Goal: Transaction & Acquisition: Purchase product/service

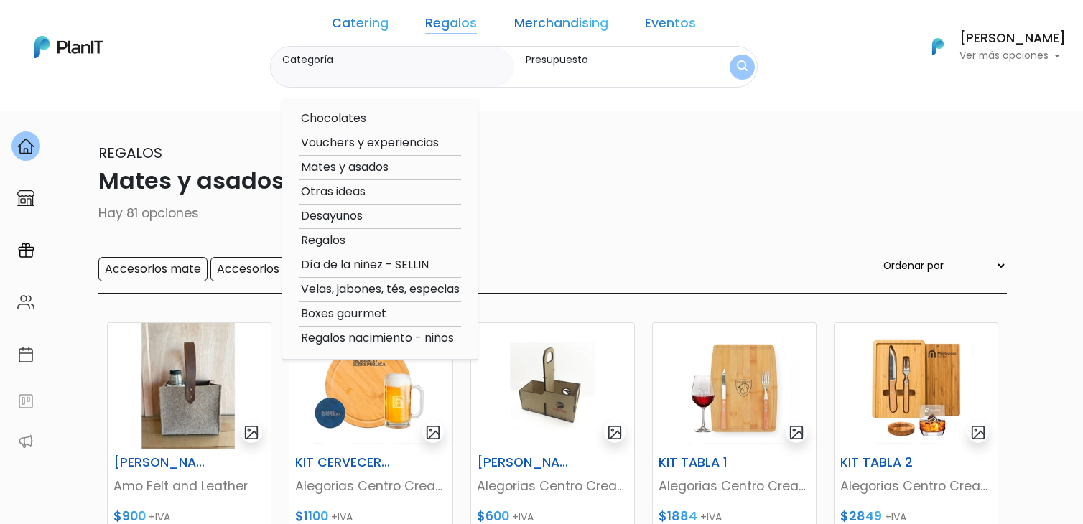
click at [738, 203] on div "Regalos Mates y asados Hay 81 opciones Accesorios mate Accesorios parrilla Orde…" at bounding box center [541, 218] width 931 height 152
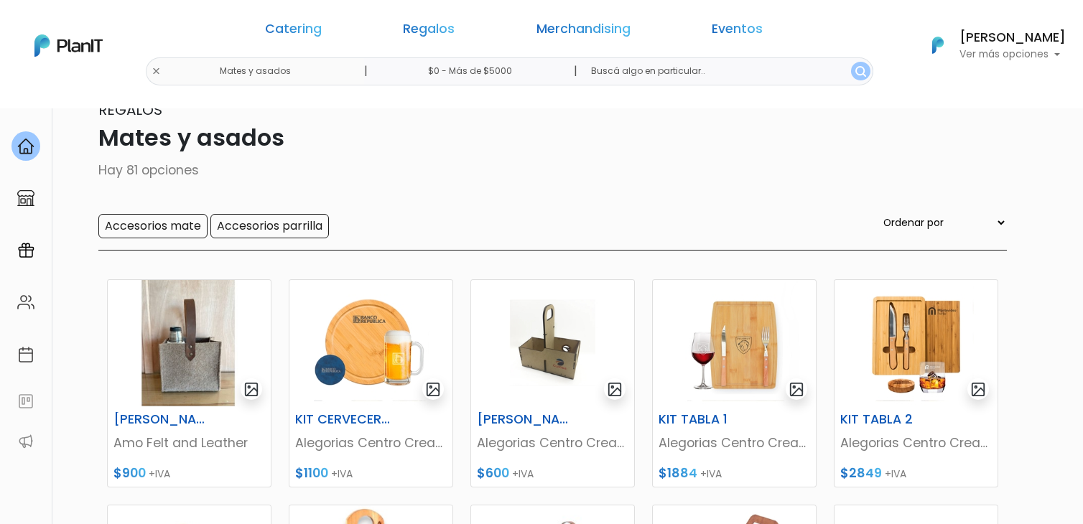
scroll to position [37, 0]
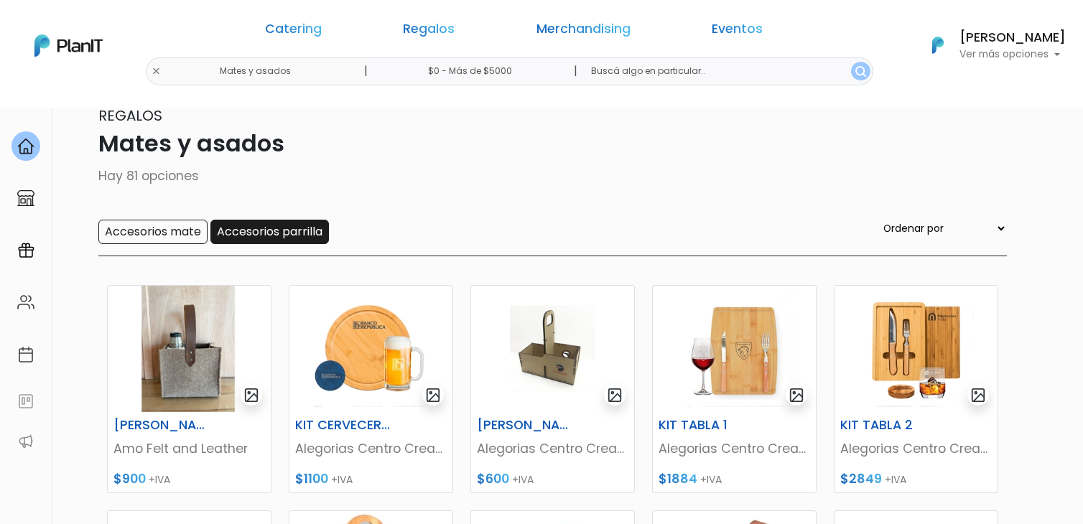
click at [243, 231] on input "Accesorios parrilla" at bounding box center [269, 232] width 118 height 24
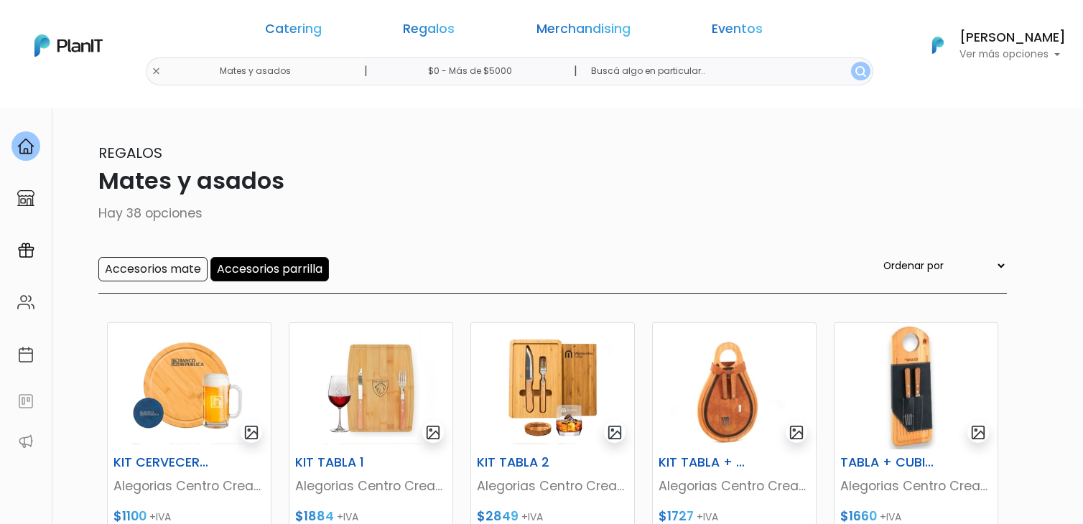
drag, startPoint x: 1089, startPoint y: 71, endPoint x: 1097, endPoint y: 50, distance: 22.9
click at [1082, 50] on html "Catering Regalos Merchandising Eventos Mates y asados | $0 - Más de $5000 | Cat…" at bounding box center [541, 262] width 1083 height 524
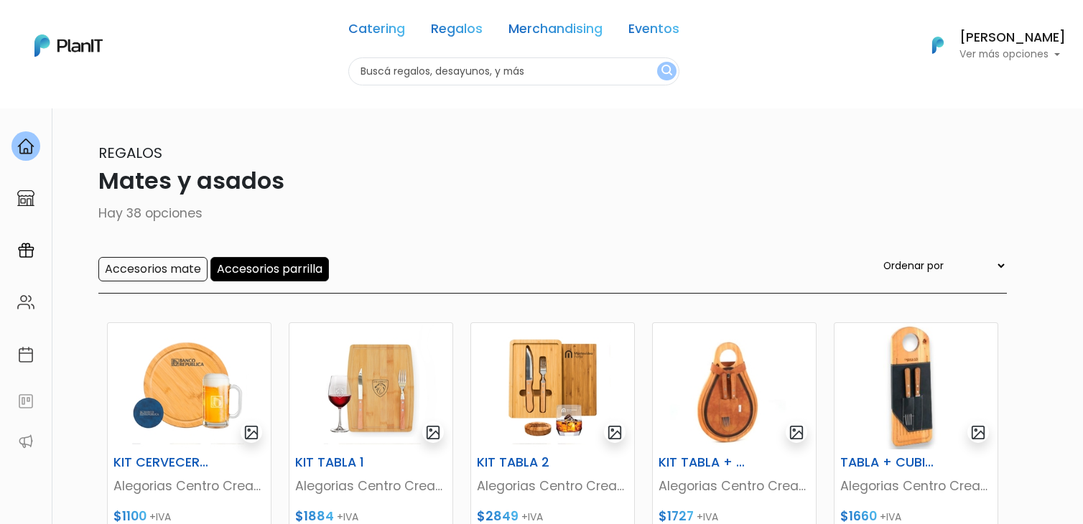
click at [274, 68] on div "Catering Regalos Merchandising Eventos Mates y asados | $0 - Más de $5000 | Cat…" at bounding box center [541, 46] width 1083 height 80
click at [448, 72] on input "text" at bounding box center [513, 71] width 331 height 28
type input "botella"
click at [657, 62] on button "submit" at bounding box center [666, 71] width 19 height 19
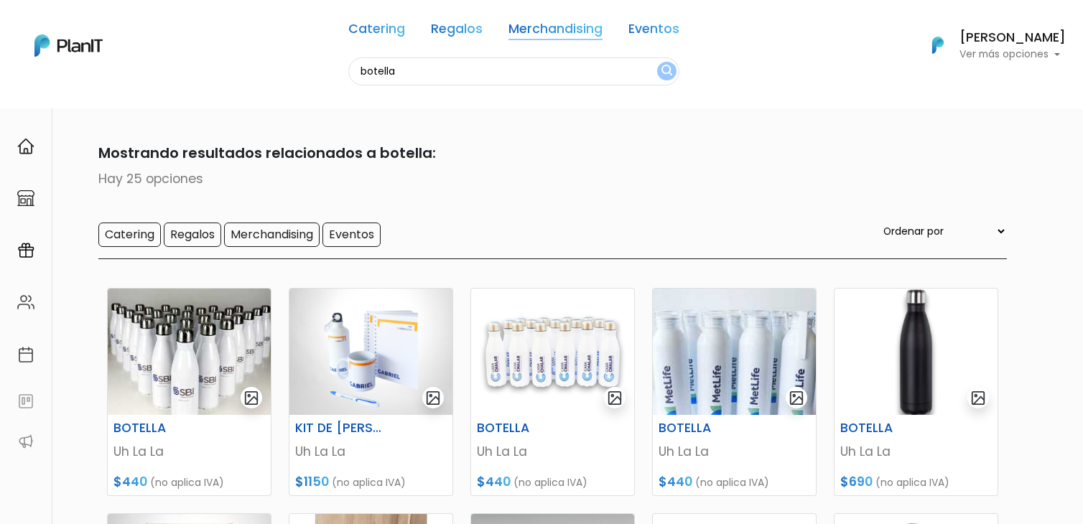
click at [549, 28] on link "Merchandising" at bounding box center [555, 31] width 94 height 17
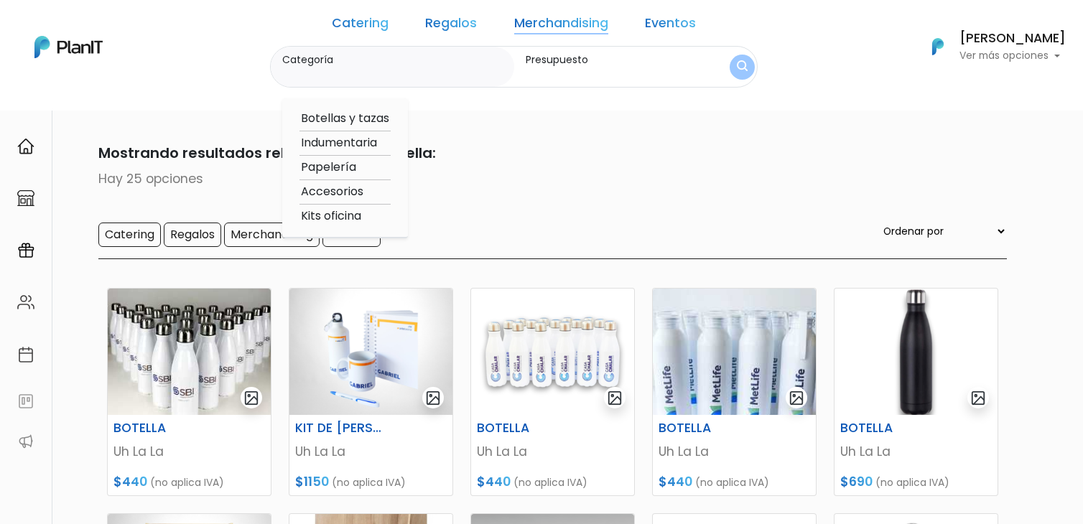
click at [368, 141] on option "Indumentaria" at bounding box center [344, 143] width 91 height 18
type input "Indumentaria"
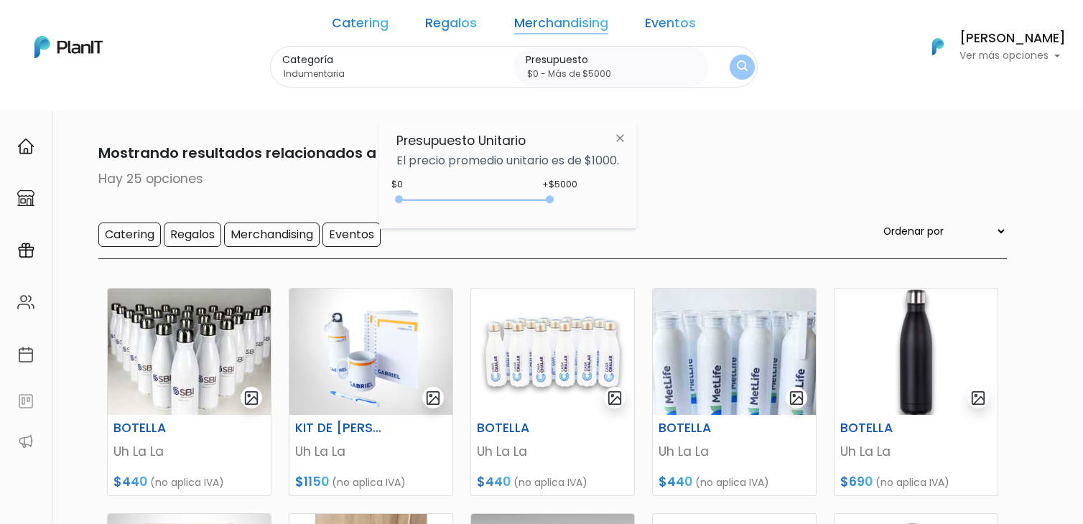
type input "$0 - Más de $5000"
drag, startPoint x: 425, startPoint y: 195, endPoint x: 618, endPoint y: 215, distance: 193.4
click at [618, 215] on div "+$5000 $0 0 : 5000 0 5000 0,5000" at bounding box center [507, 202] width 223 height 29
click at [737, 73] on img "submit" at bounding box center [742, 67] width 11 height 14
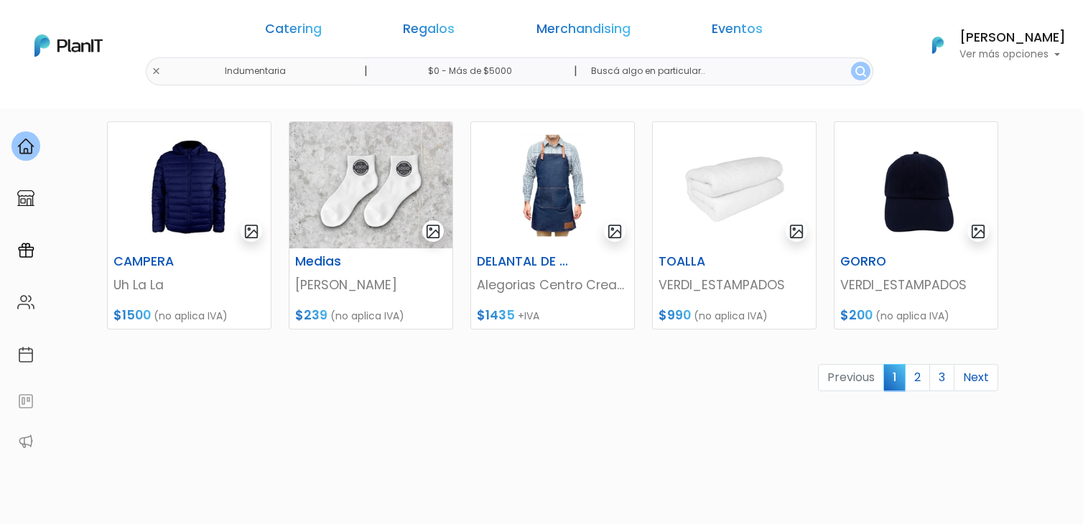
scroll to position [661, 0]
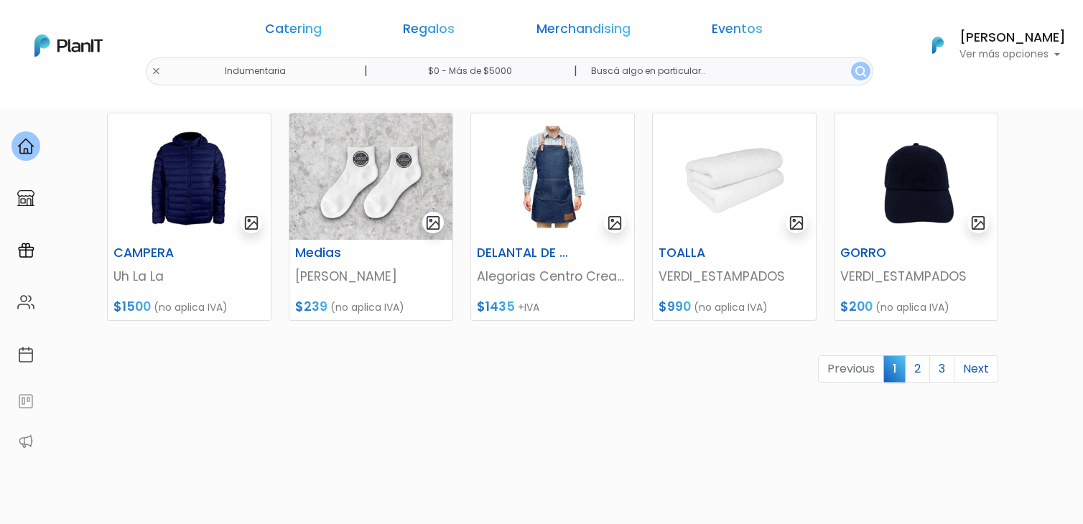
click at [913, 366] on link "2" at bounding box center [917, 368] width 25 height 27
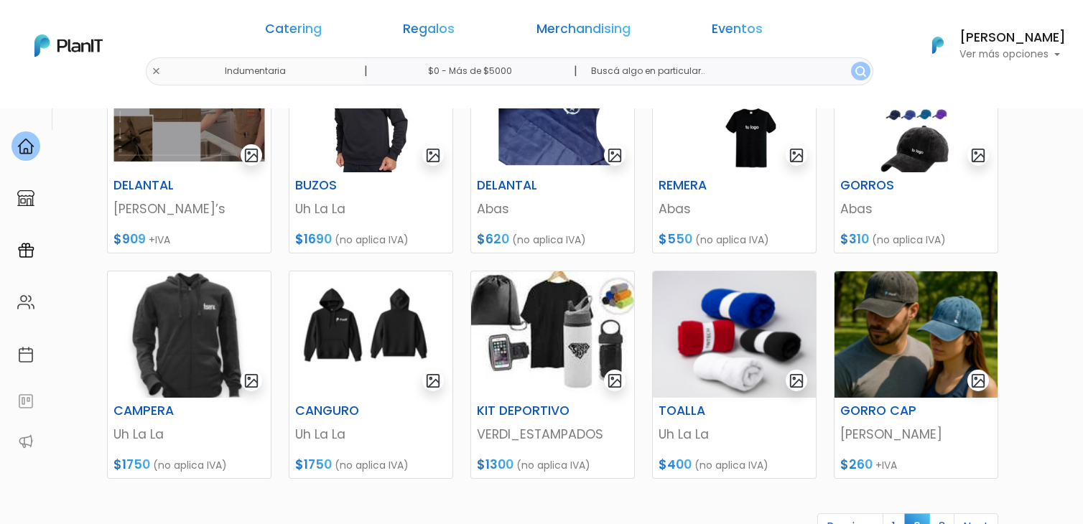
scroll to position [618, 0]
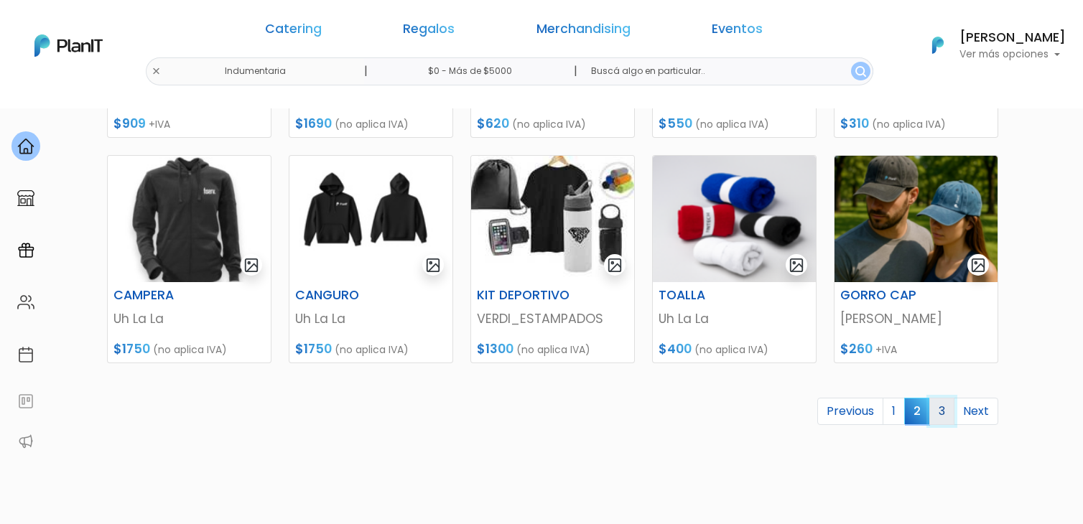
click at [943, 404] on link "3" at bounding box center [941, 411] width 25 height 27
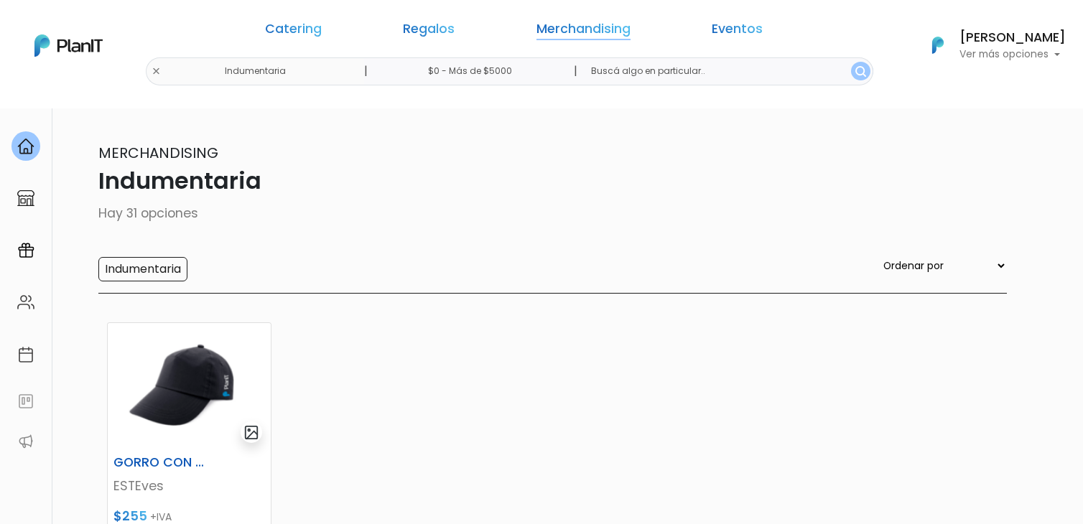
click at [541, 24] on link "Merchandising" at bounding box center [583, 31] width 94 height 17
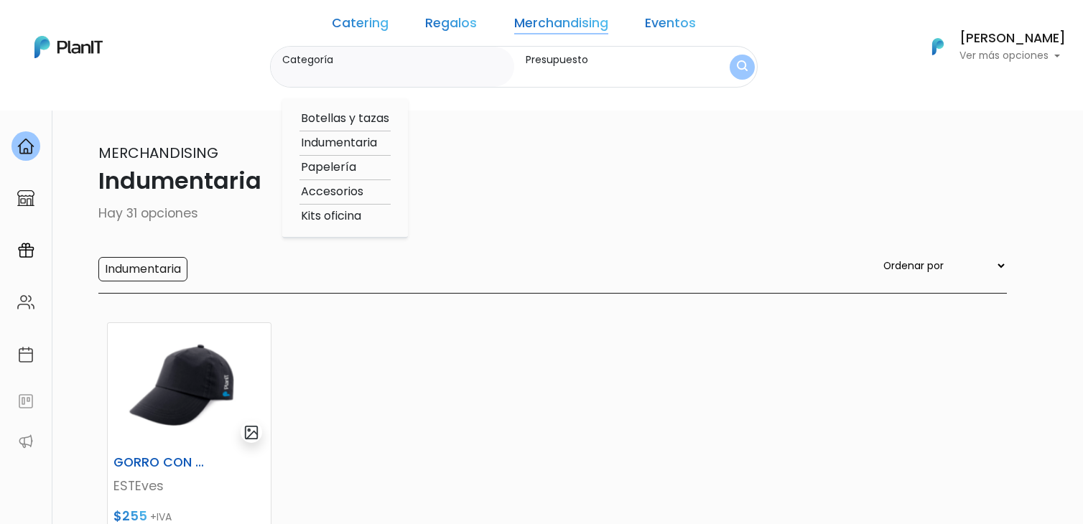
click at [337, 195] on option "Accesorios" at bounding box center [344, 192] width 91 height 18
type input "Accesorios"
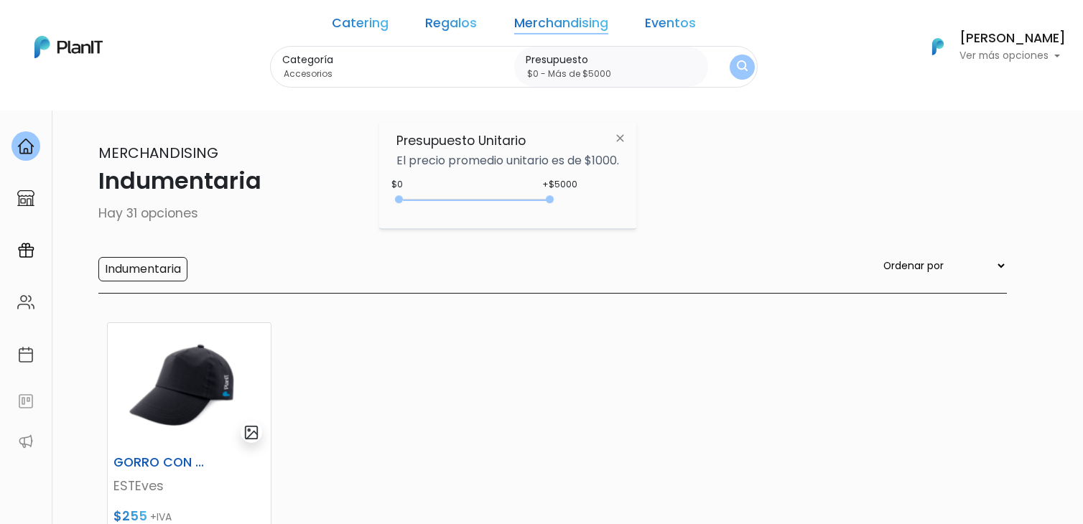
type input "$0 - Más de $5000"
drag, startPoint x: 426, startPoint y: 201, endPoint x: 561, endPoint y: 208, distance: 135.2
click at [561, 208] on div "+$5000 $0 0 : 5000 0 5000 0,5000" at bounding box center [507, 202] width 223 height 29
click at [730, 62] on button "submit" at bounding box center [742, 67] width 25 height 25
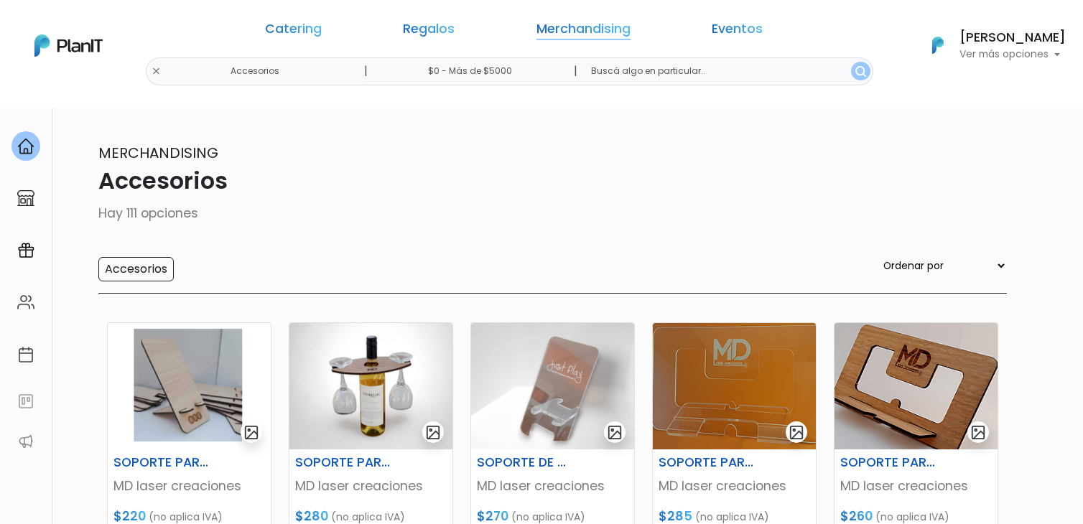
click at [560, 36] on link "Merchandising" at bounding box center [583, 31] width 94 height 17
